Goal: Task Accomplishment & Management: Use online tool/utility

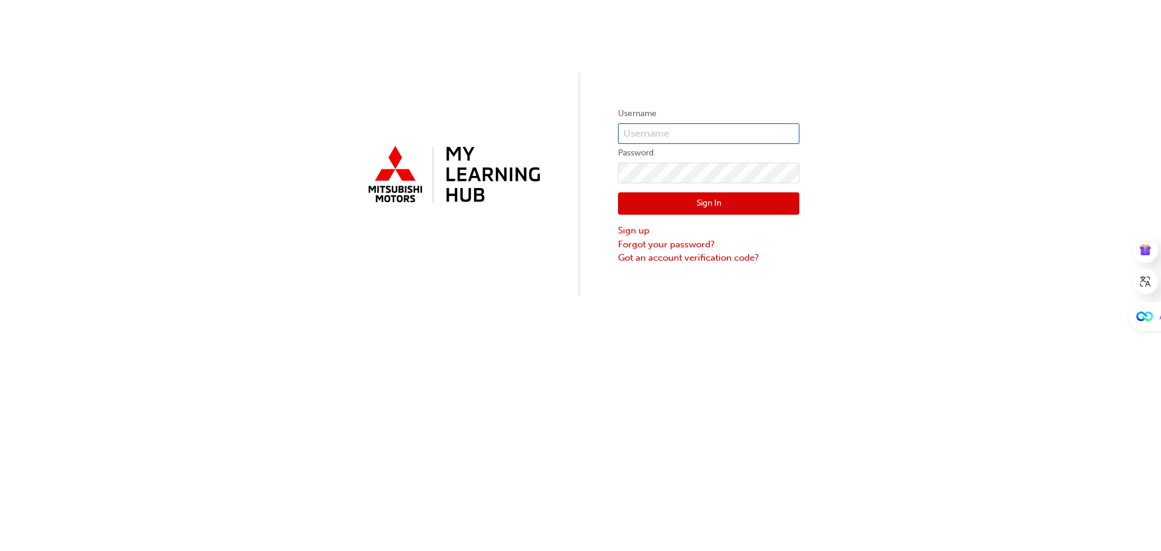
type input "[EMAIL_ADDRESS][DOMAIN_NAME]"
click at [679, 194] on button "Sign In" at bounding box center [708, 203] width 181 height 23
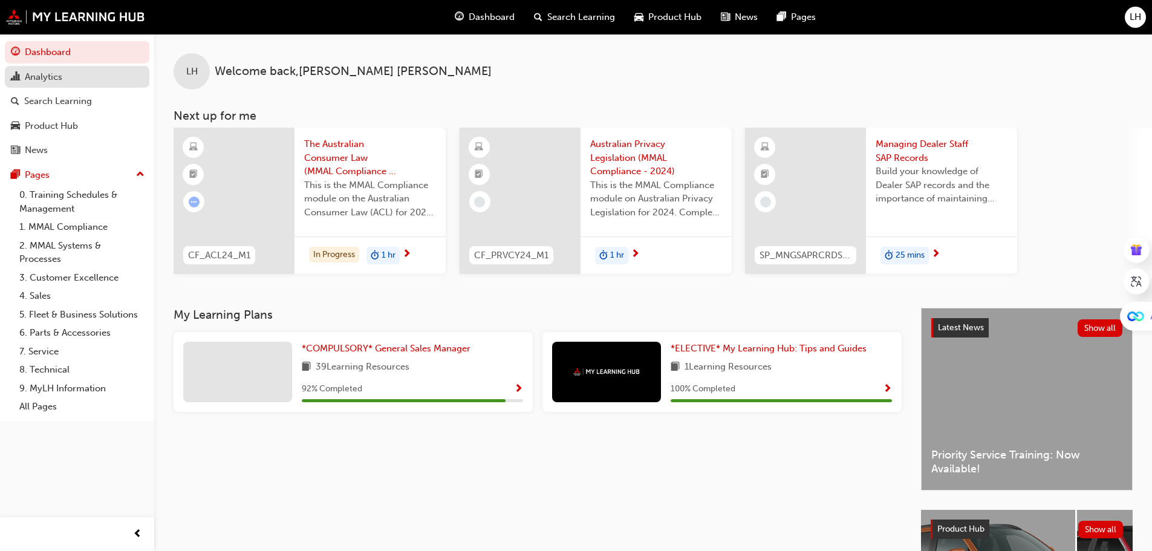
click at [45, 81] on div "Analytics" at bounding box center [43, 77] width 37 height 14
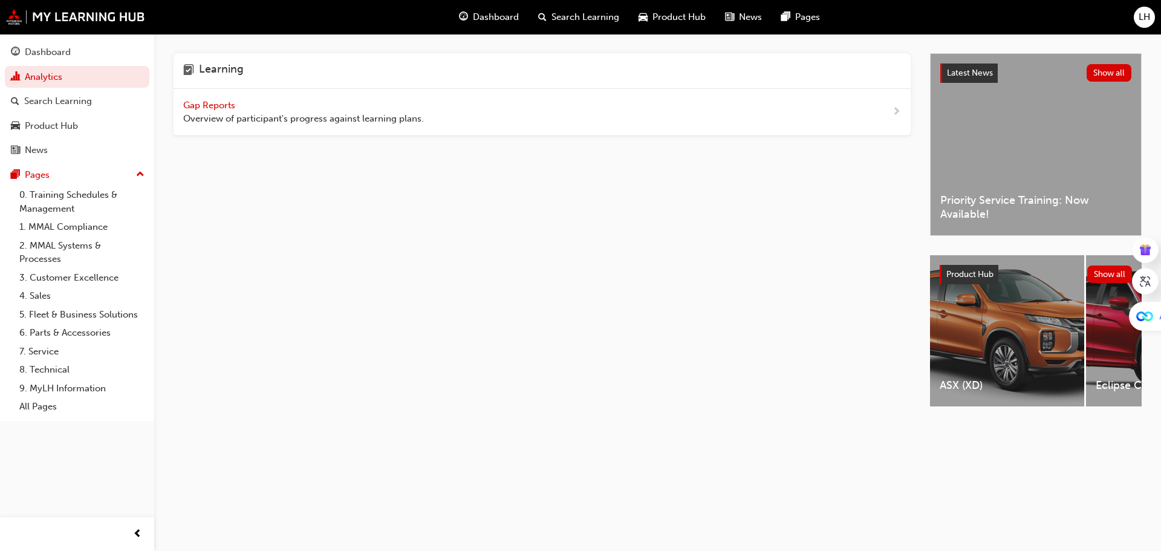
click at [201, 103] on span "Gap Reports" at bounding box center [210, 105] width 54 height 11
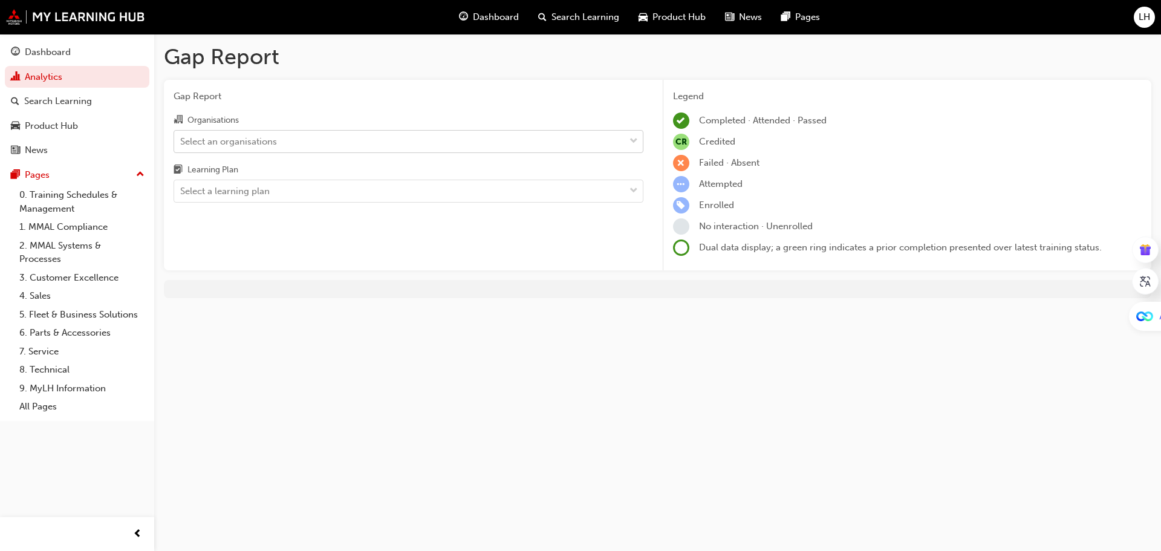
click at [275, 147] on div "Select an organisations" at bounding box center [228, 141] width 97 height 14
click at [181, 146] on input "Organisations Select an organisations" at bounding box center [180, 140] width 1 height 10
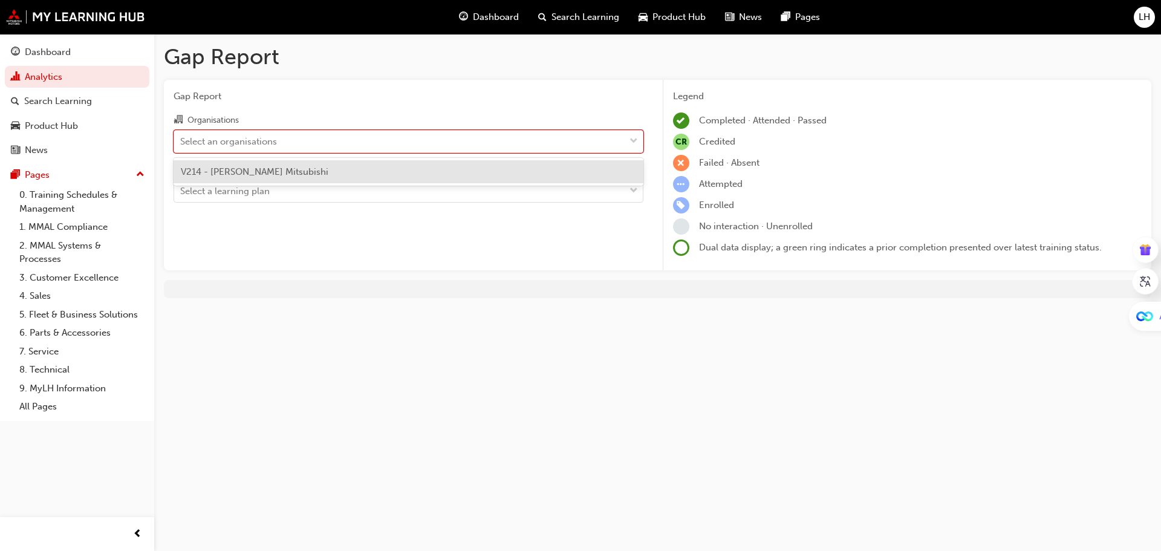
click at [279, 172] on span "V214 - [PERSON_NAME] Mitsubishi" at bounding box center [255, 171] width 148 height 11
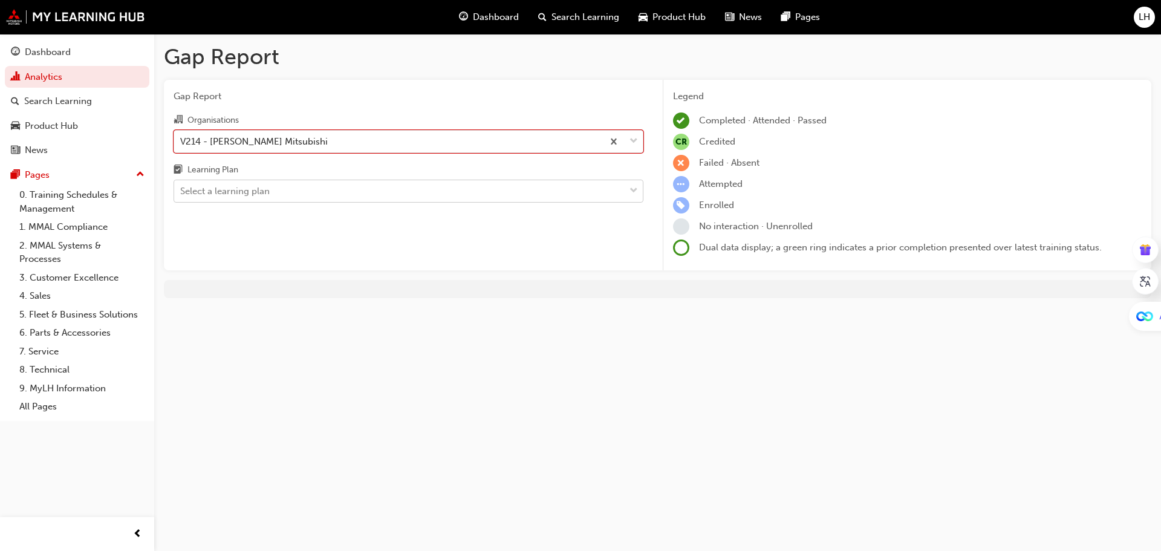
click at [281, 188] on div "Select a learning plan" at bounding box center [399, 191] width 450 height 21
click at [181, 188] on input "Learning Plan Select a learning plan" at bounding box center [180, 191] width 1 height 10
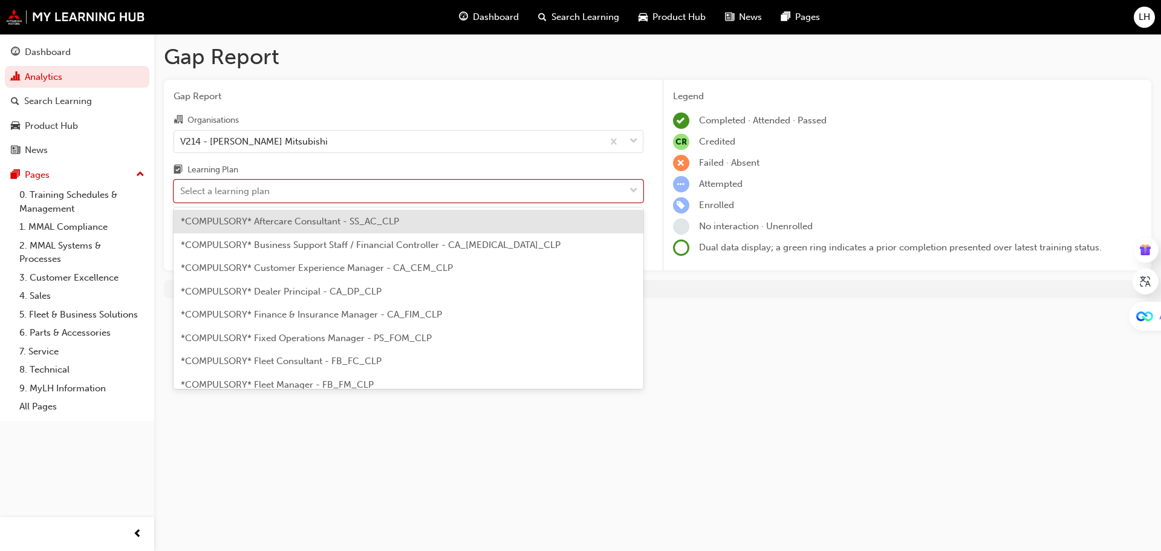
click at [291, 164] on div "Learning Plan" at bounding box center [409, 172] width 470 height 18
click at [181, 186] on input "Learning Plan option *COMPULSORY* Aftercare Consultant - SS_AC_CLP focused, 1 o…" at bounding box center [180, 191] width 1 height 10
click at [295, 184] on div "Select a learning plan" at bounding box center [399, 191] width 450 height 21
click at [181, 186] on input "Learning Plan option *COMPULSORY* Aftercare Consultant - SS_AC_CLP focused, 1 o…" at bounding box center [180, 191] width 1 height 10
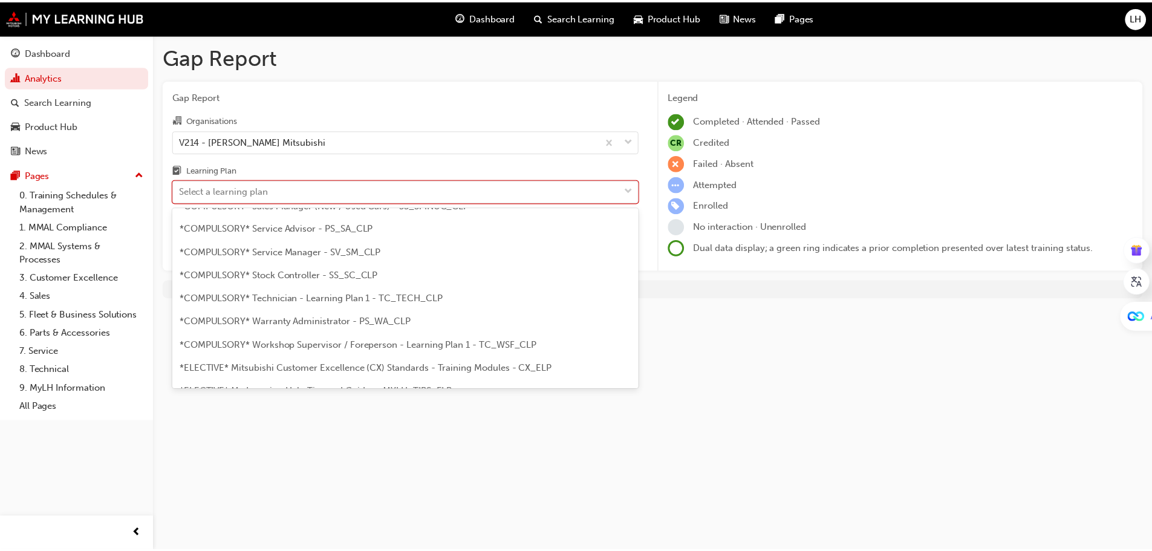
scroll to position [290, 0]
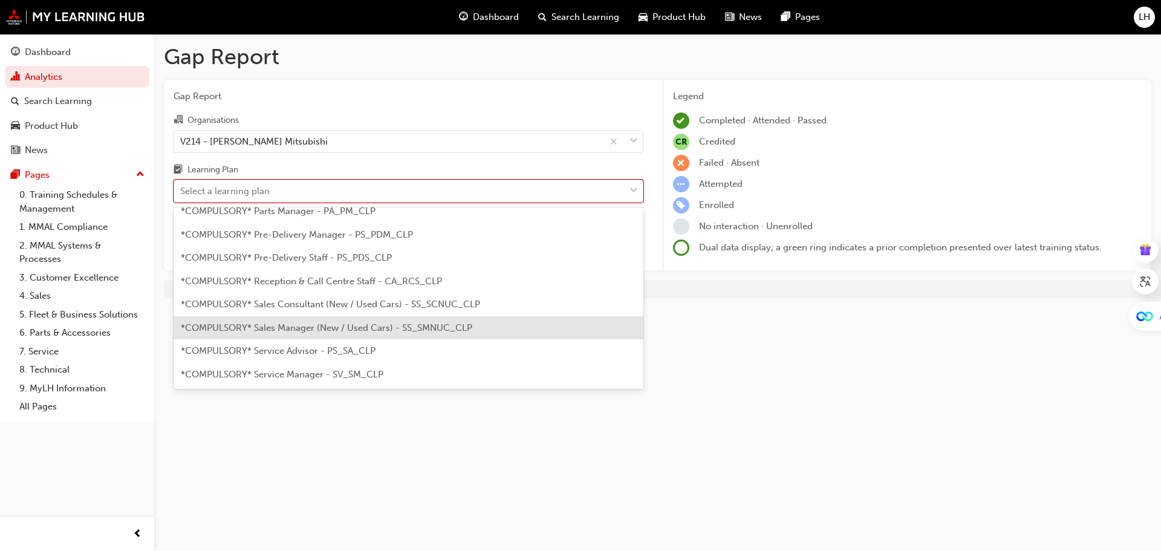
click at [323, 315] on div "*COMPULSORY* Sales Consultant (New / Used Cars) - SS_SCNUC_CLP" at bounding box center [409, 305] width 470 height 24
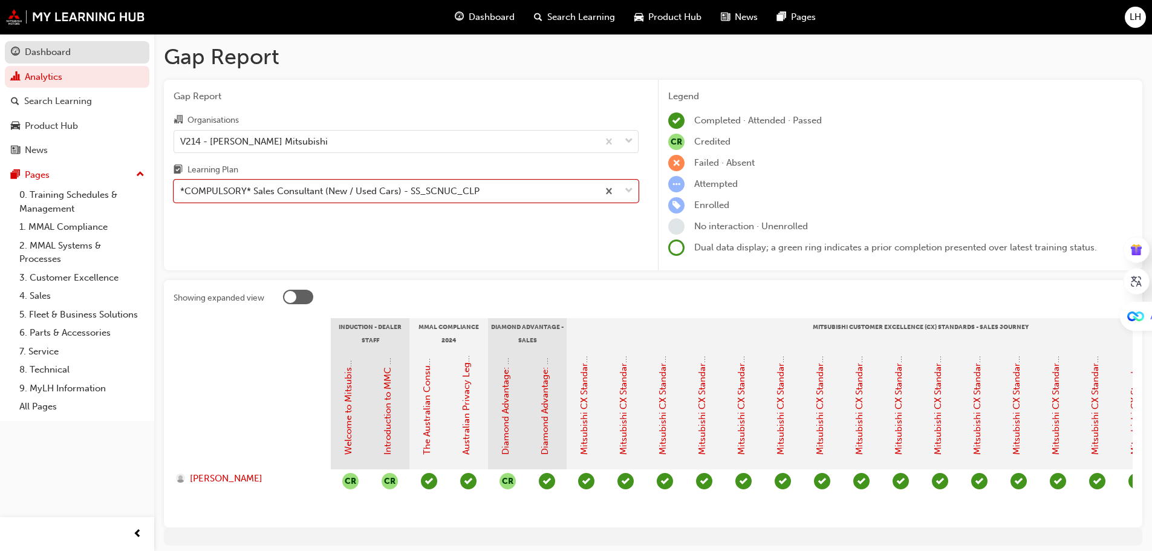
click at [41, 50] on div "Dashboard" at bounding box center [48, 52] width 46 height 14
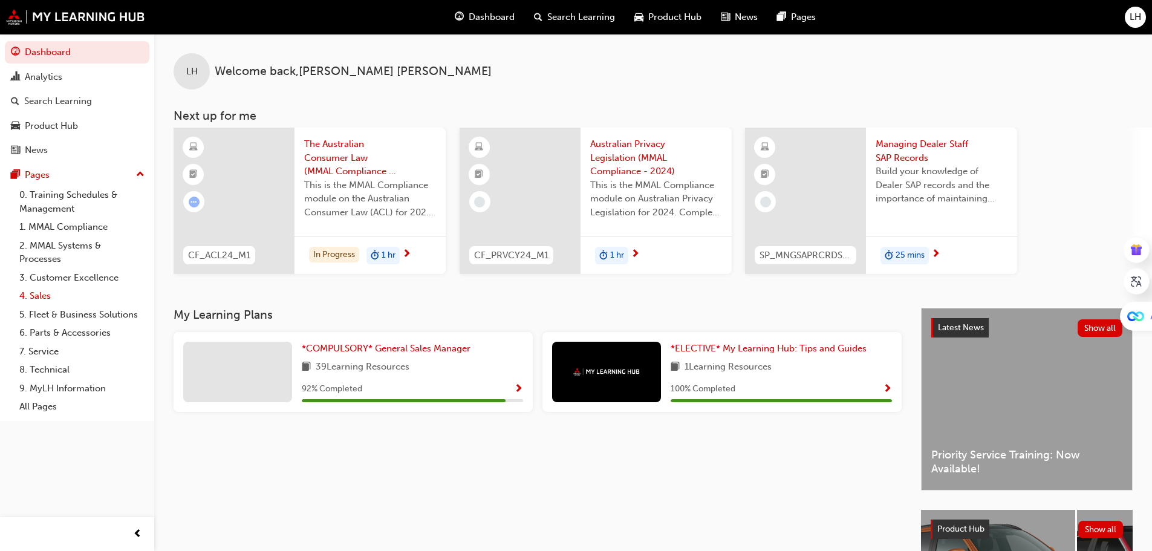
click at [42, 296] on link "4. Sales" at bounding box center [82, 296] width 135 height 19
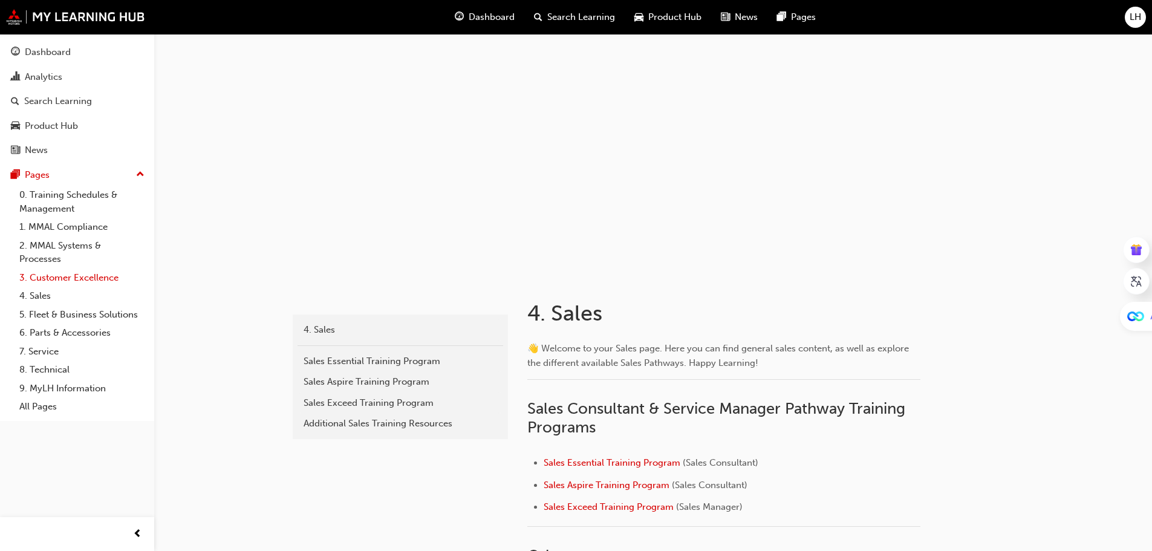
click at [50, 285] on link "3. Customer Excellence" at bounding box center [82, 277] width 135 height 19
